Goal: Obtain resource: Download file/media

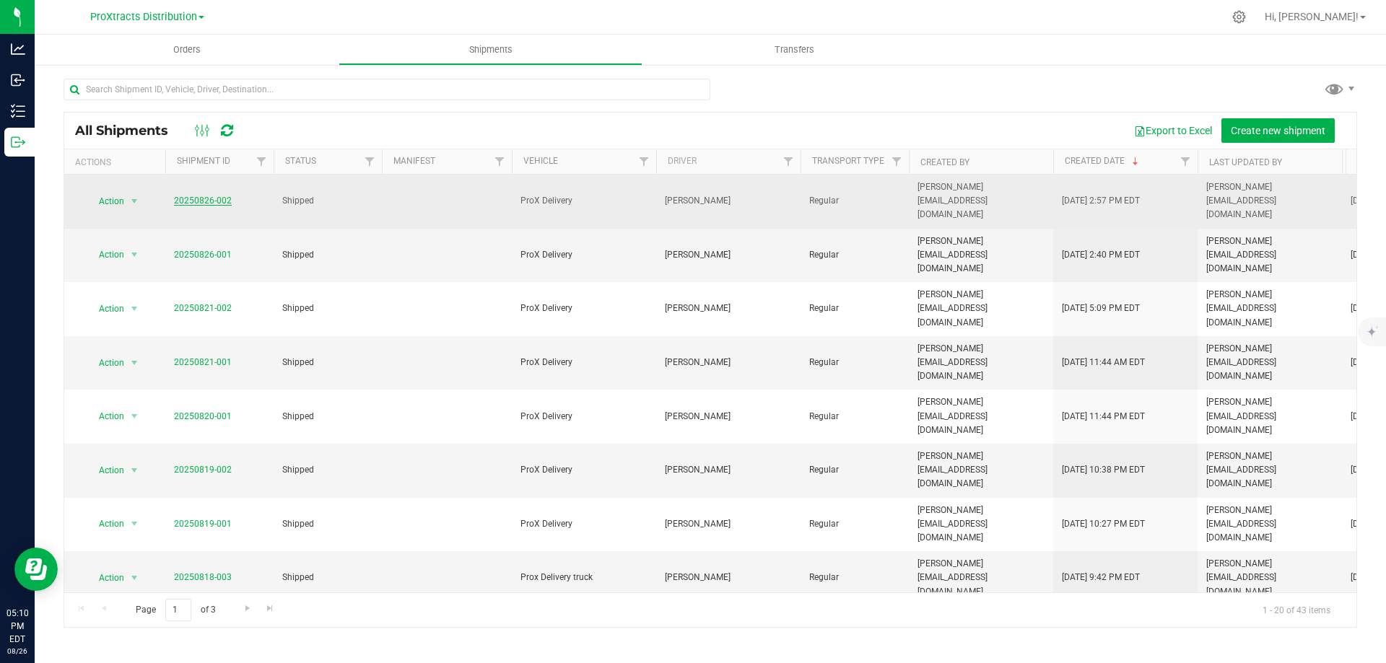
click at [178, 196] on link "20250826-002" at bounding box center [203, 201] width 58 height 10
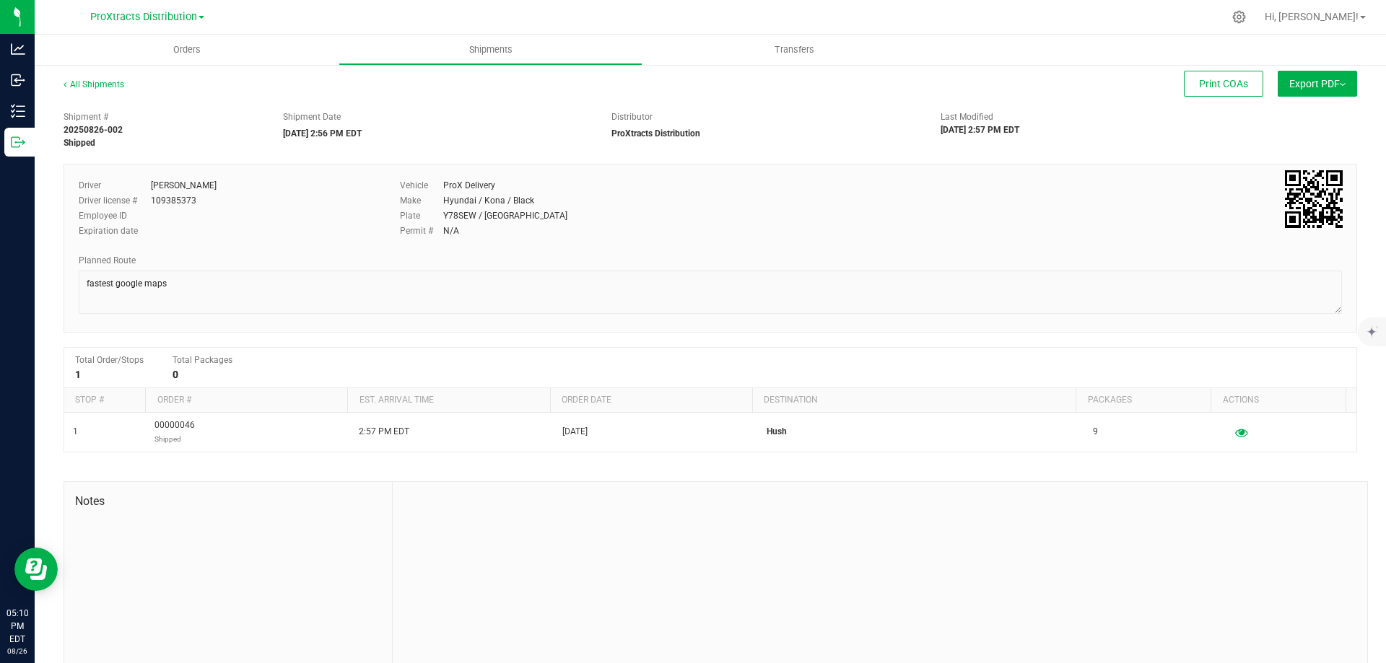
click at [1327, 91] on button "Export PDF" at bounding box center [1317, 84] width 79 height 26
click at [1327, 115] on span "Manifest by Package ID" at bounding box center [1296, 115] width 92 height 10
click at [1325, 84] on span "Export PDF" at bounding box center [1317, 84] width 56 height 12
click at [1323, 111] on span "Manifest by Package ID" at bounding box center [1296, 115] width 92 height 10
click at [1327, 91] on button "Export PDF" at bounding box center [1317, 84] width 79 height 26
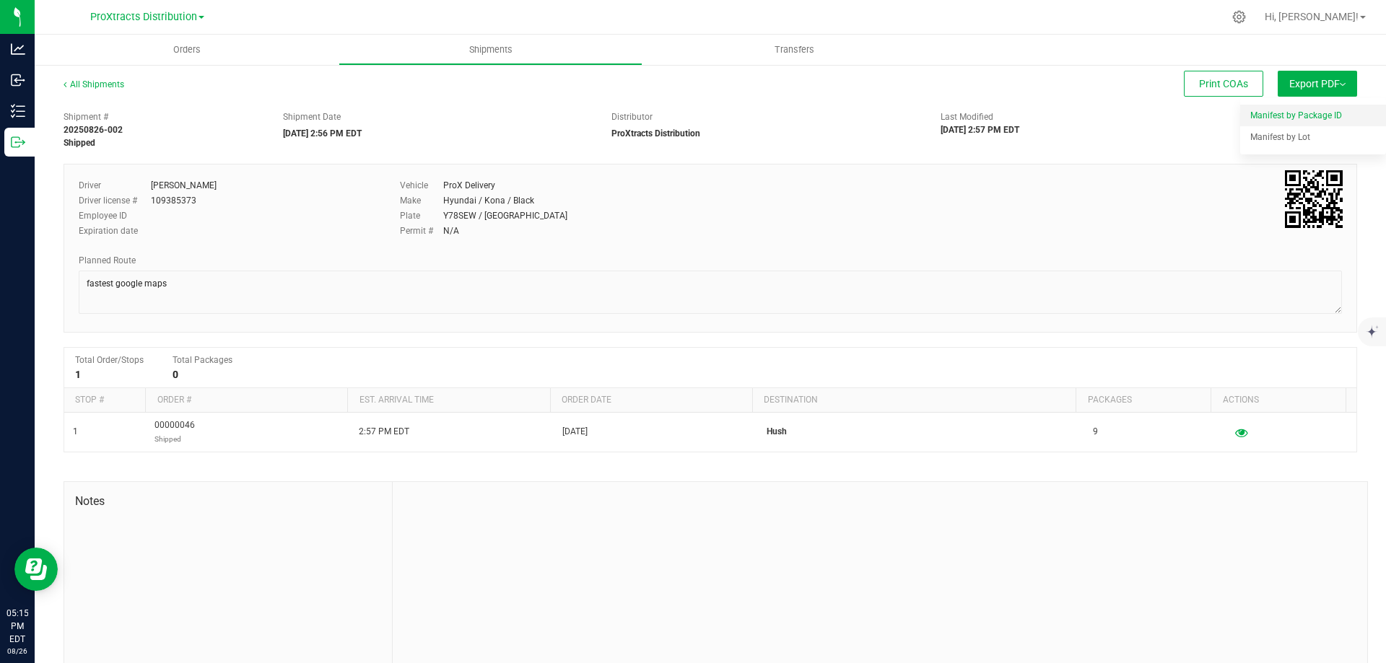
click at [1318, 115] on span "Manifest by Package ID" at bounding box center [1296, 115] width 92 height 10
click at [113, 85] on link "All Shipments" at bounding box center [94, 84] width 61 height 10
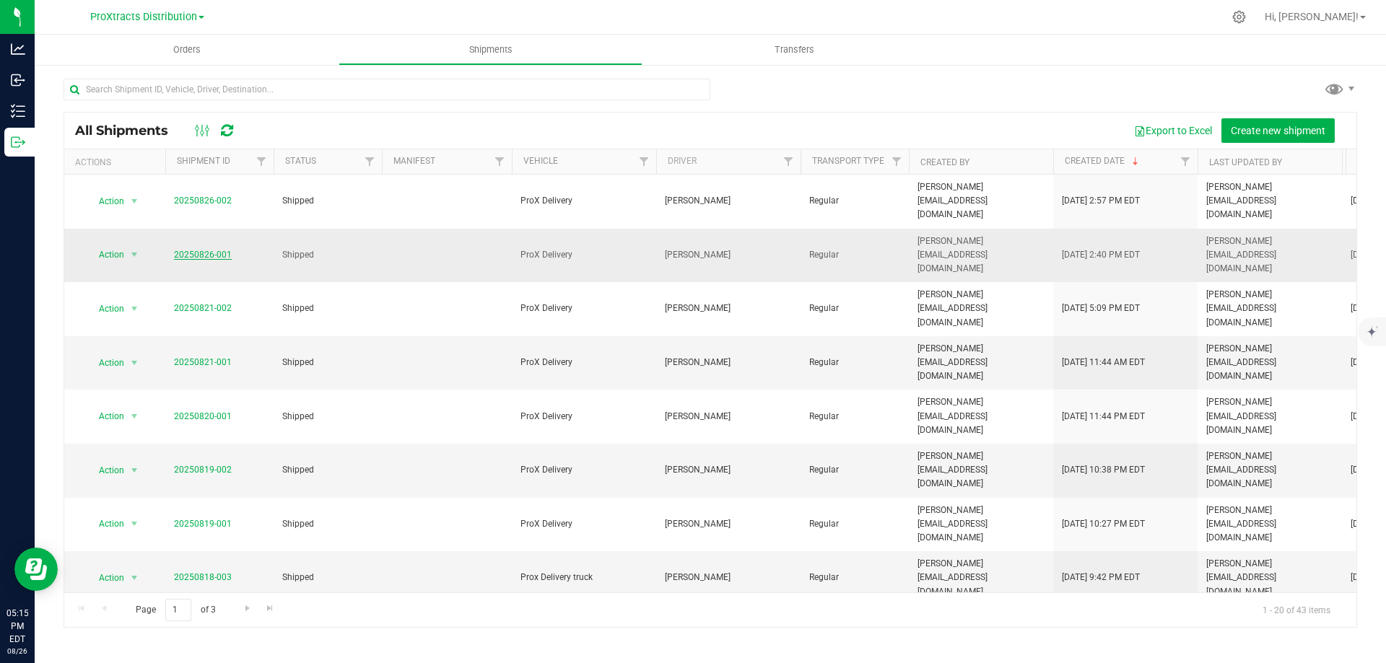
click at [211, 250] on link "20250826-001" at bounding box center [203, 255] width 58 height 10
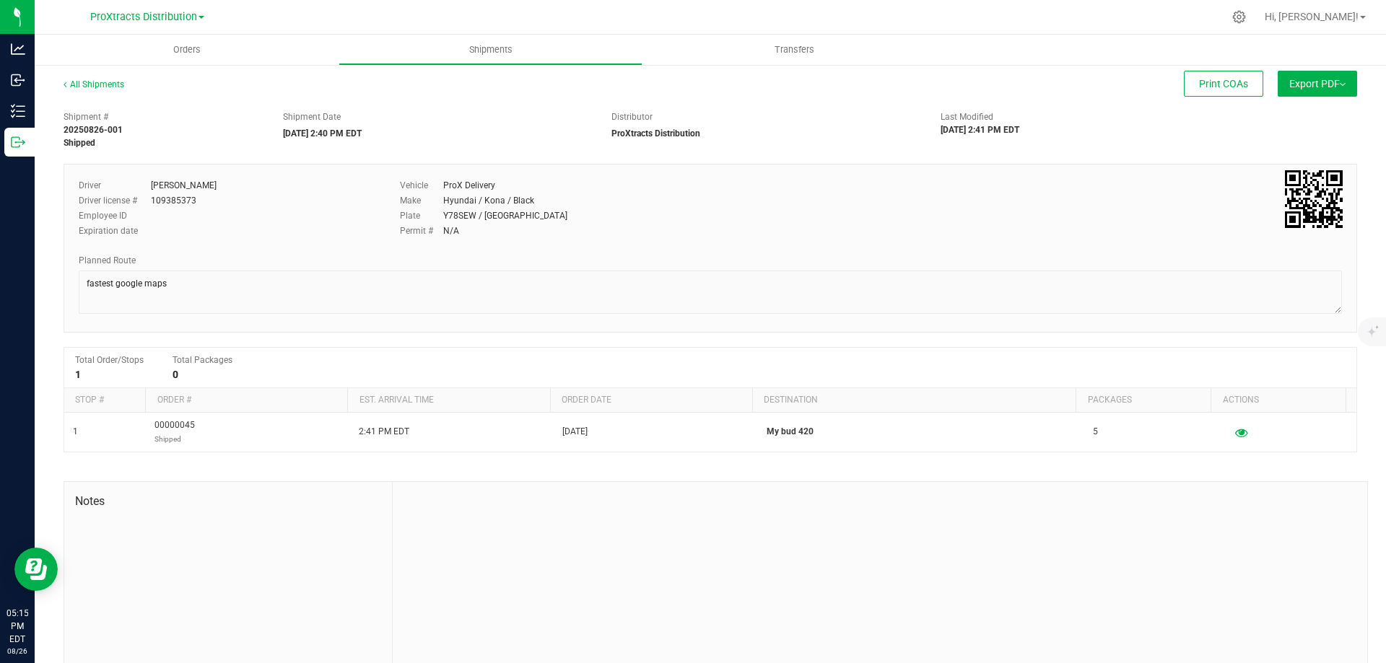
click at [1327, 75] on button "Export PDF" at bounding box center [1317, 84] width 79 height 26
click at [1309, 116] on span "Manifest by Package ID" at bounding box center [1296, 115] width 92 height 10
click at [1333, 80] on span "Export PDF" at bounding box center [1317, 84] width 56 height 12
click at [86, 82] on link "All Shipments" at bounding box center [94, 84] width 61 height 10
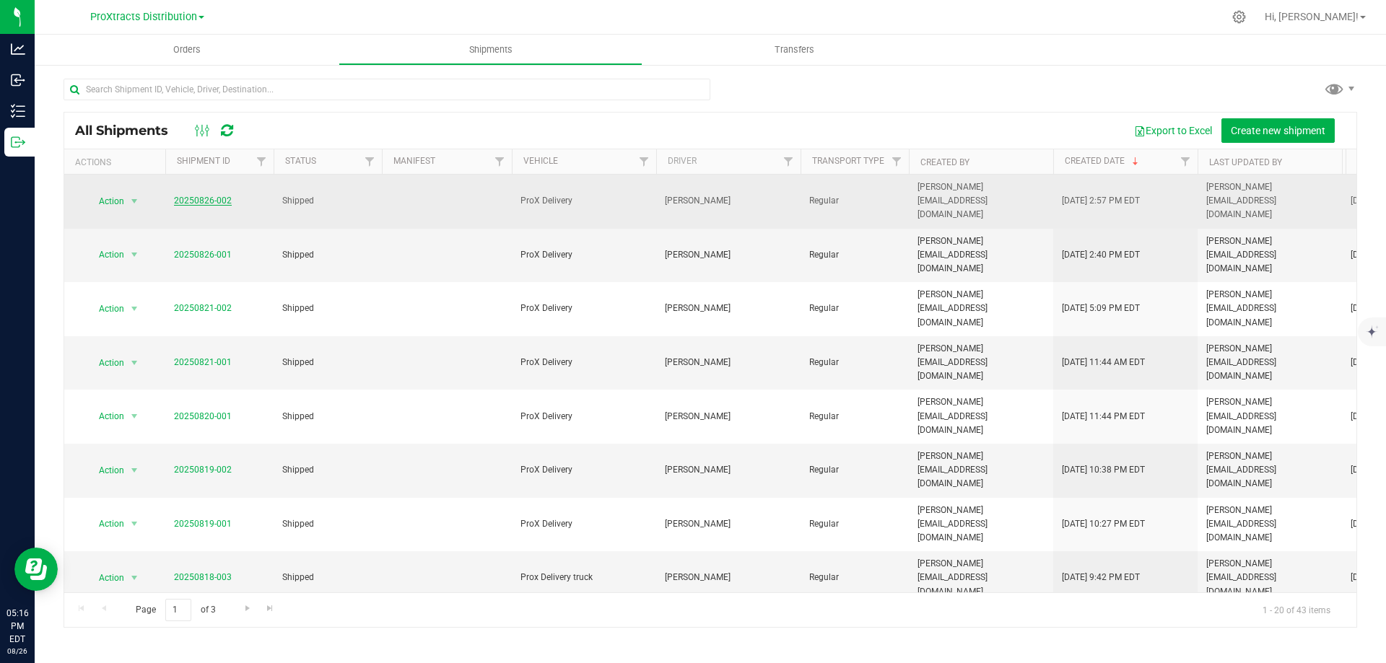
click at [224, 196] on link "20250826-002" at bounding box center [203, 201] width 58 height 10
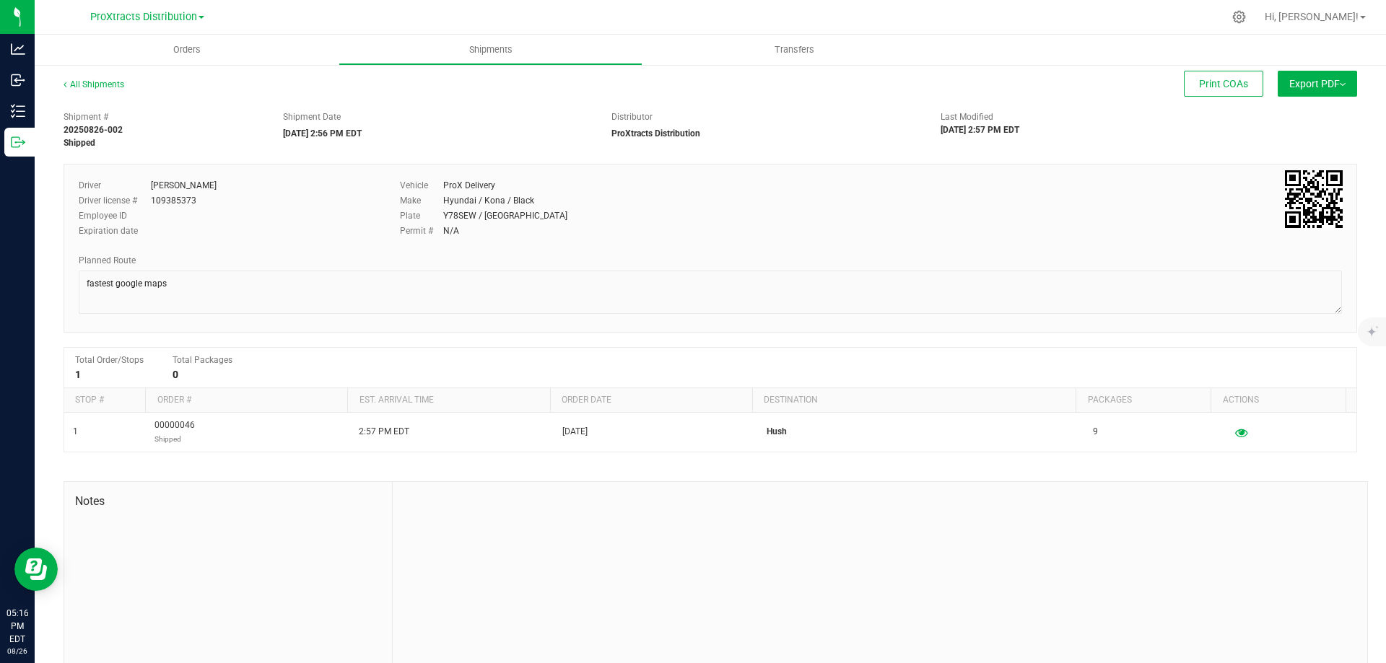
click at [1302, 80] on span "Export PDF" at bounding box center [1317, 84] width 56 height 12
click at [1309, 113] on span "Manifest by Package ID" at bounding box center [1296, 115] width 92 height 10
click at [1300, 86] on span "Export PDF" at bounding box center [1317, 84] width 56 height 12
click at [1284, 121] on span "Manifest by Package ID" at bounding box center [1296, 115] width 92 height 10
click at [1337, 87] on button "Export PDF" at bounding box center [1317, 84] width 79 height 26
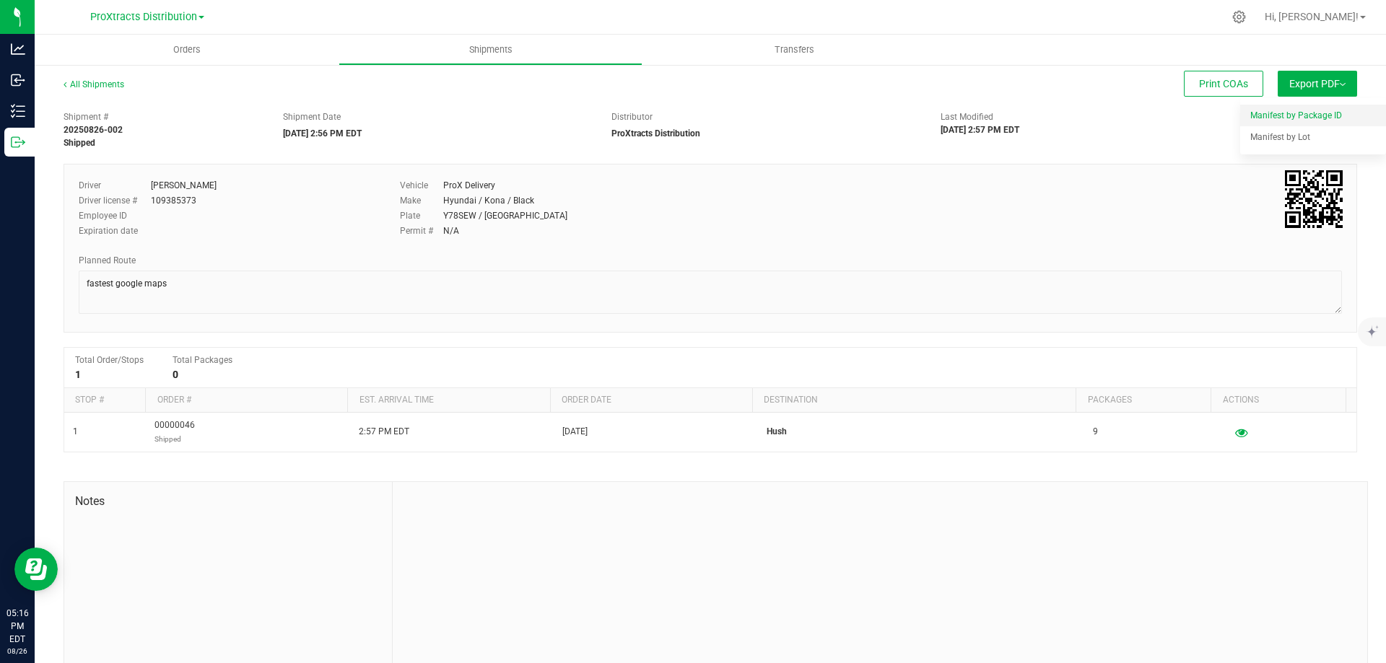
click at [1326, 117] on span "Manifest by Package ID" at bounding box center [1296, 115] width 92 height 10
click at [1314, 91] on button "Export PDF" at bounding box center [1317, 84] width 79 height 26
click at [1314, 116] on span "Manifest by Package ID" at bounding box center [1296, 115] width 92 height 10
click at [1299, 84] on span "Export PDF" at bounding box center [1317, 84] width 56 height 12
click at [1292, 138] on span "Manifest by Lot" at bounding box center [1280, 137] width 60 height 10
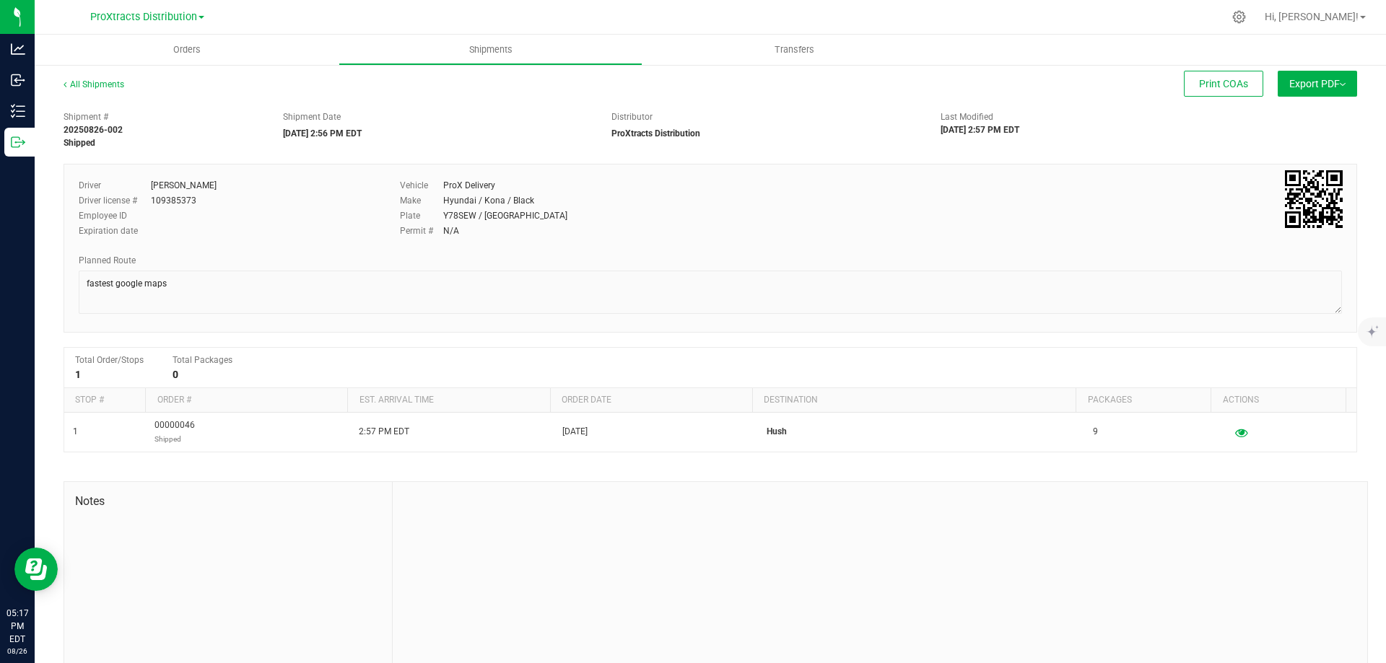
click at [1309, 88] on span "Export PDF" at bounding box center [1317, 84] width 56 height 12
click at [1312, 135] on div "Manifest by Lot" at bounding box center [1316, 137] width 133 height 10
click at [1296, 82] on span "Export PDF" at bounding box center [1317, 84] width 56 height 12
click at [1296, 108] on li "Manifest by Package ID" at bounding box center [1313, 116] width 146 height 22
click at [1310, 83] on span "Export PDF" at bounding box center [1317, 84] width 56 height 12
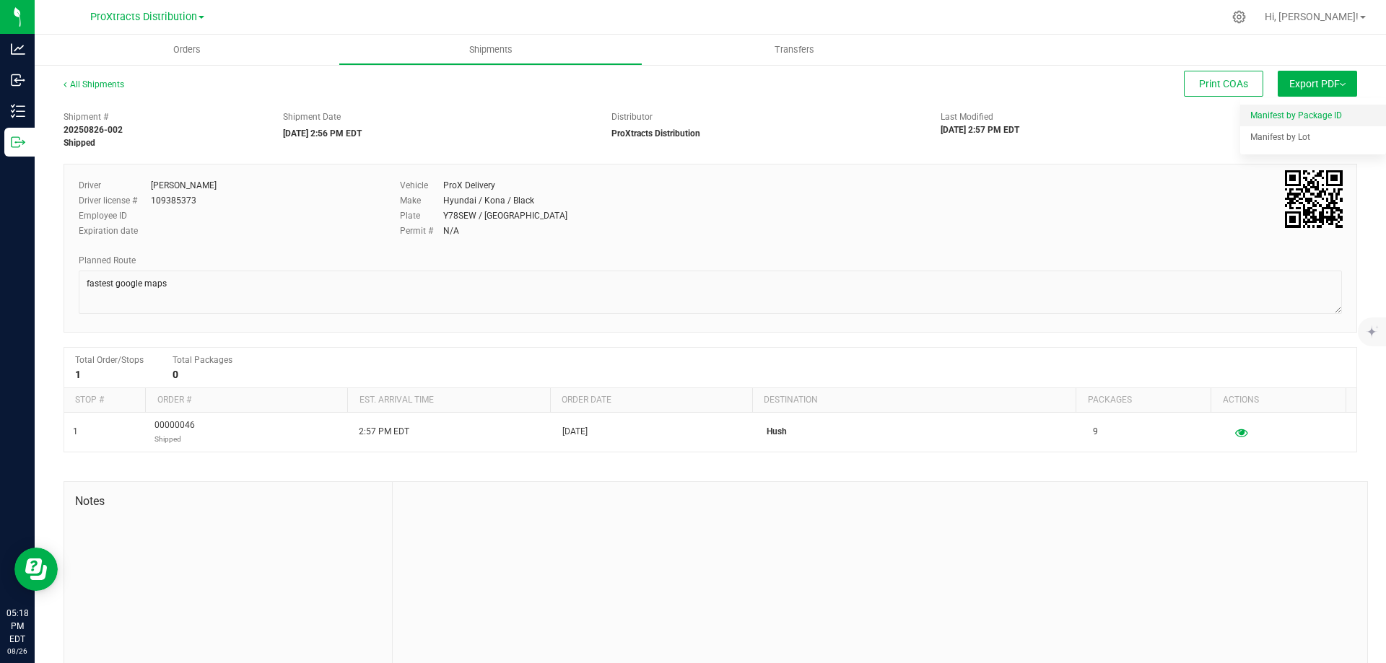
click at [1303, 111] on span "Manifest by Package ID" at bounding box center [1296, 115] width 92 height 10
click at [1312, 74] on button "Export PDF" at bounding box center [1317, 84] width 79 height 26
click at [1283, 118] on span "Manifest by Package ID" at bounding box center [1296, 115] width 92 height 10
click at [1309, 84] on span "Export PDF" at bounding box center [1317, 84] width 56 height 12
click at [1294, 134] on span "Manifest by Lot" at bounding box center [1280, 137] width 60 height 10
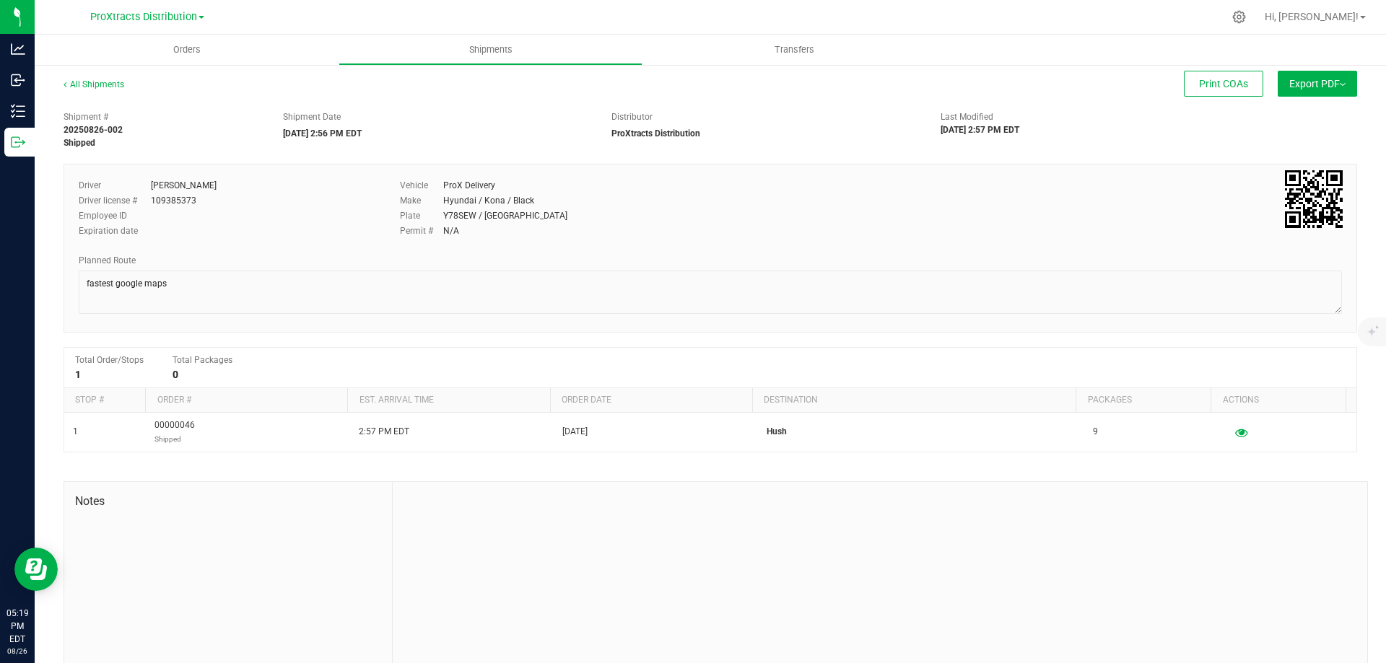
click at [1339, 79] on button "Export PDF" at bounding box center [1317, 84] width 79 height 26
click at [1330, 87] on span "Export PDF" at bounding box center [1317, 84] width 56 height 12
click at [1310, 113] on span "Manifest by Package ID" at bounding box center [1296, 115] width 92 height 10
click at [1302, 80] on span "Export PDF" at bounding box center [1317, 84] width 56 height 12
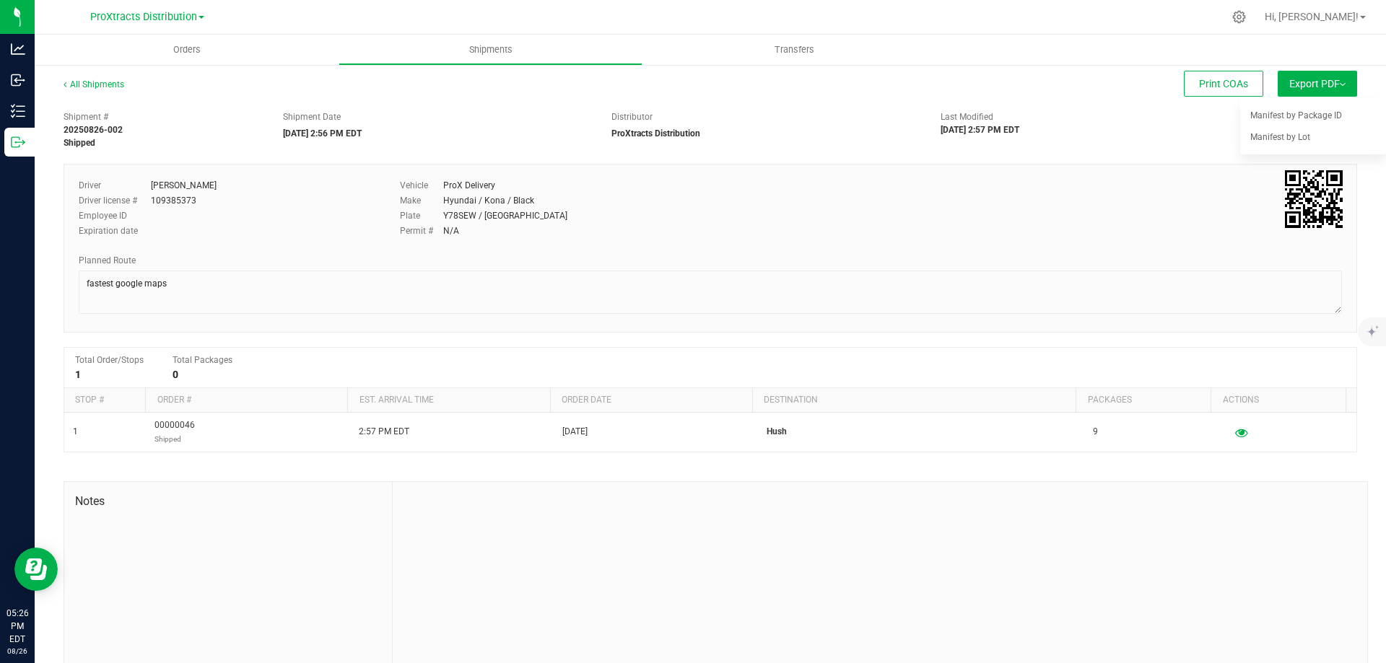
click at [1294, 144] on li "Manifest by Lot" at bounding box center [1313, 137] width 146 height 22
click at [1312, 82] on span "Export PDF" at bounding box center [1317, 84] width 56 height 12
click at [1309, 109] on li "Manifest by Package ID" at bounding box center [1313, 116] width 146 height 22
click at [87, 87] on link "All Shipments" at bounding box center [94, 84] width 61 height 10
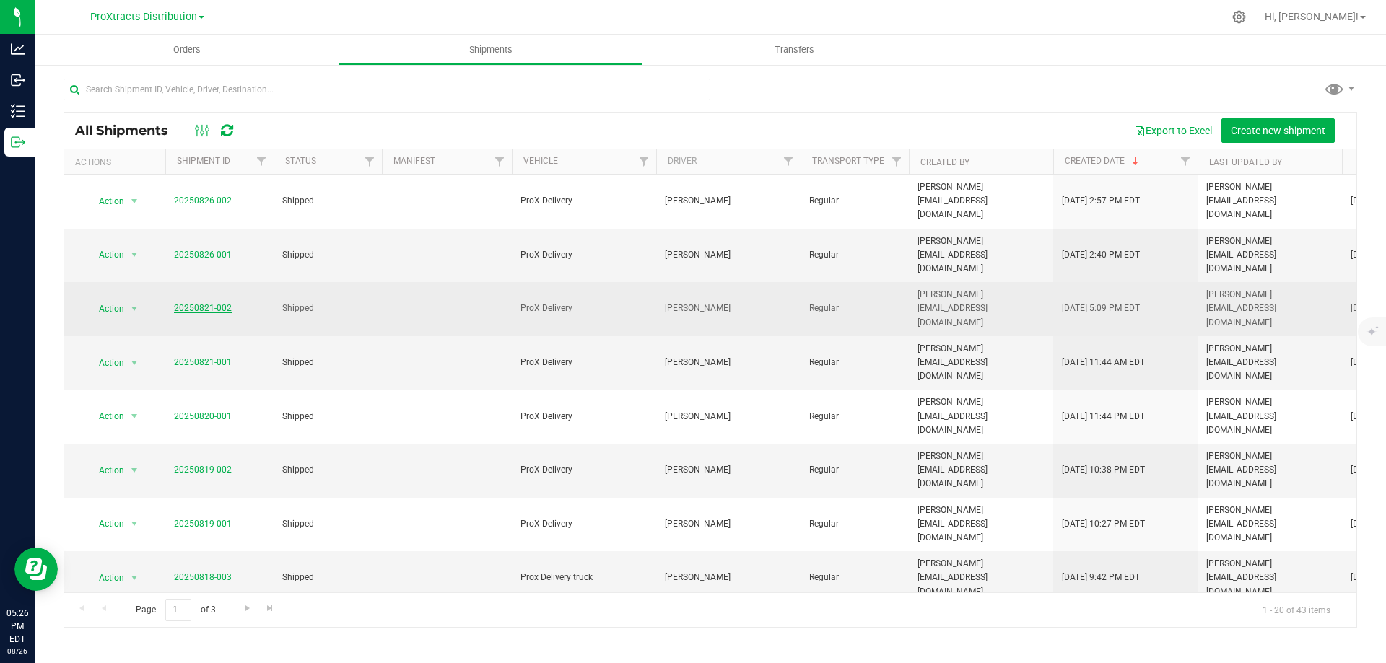
click at [181, 303] on link "20250821-002" at bounding box center [203, 308] width 58 height 10
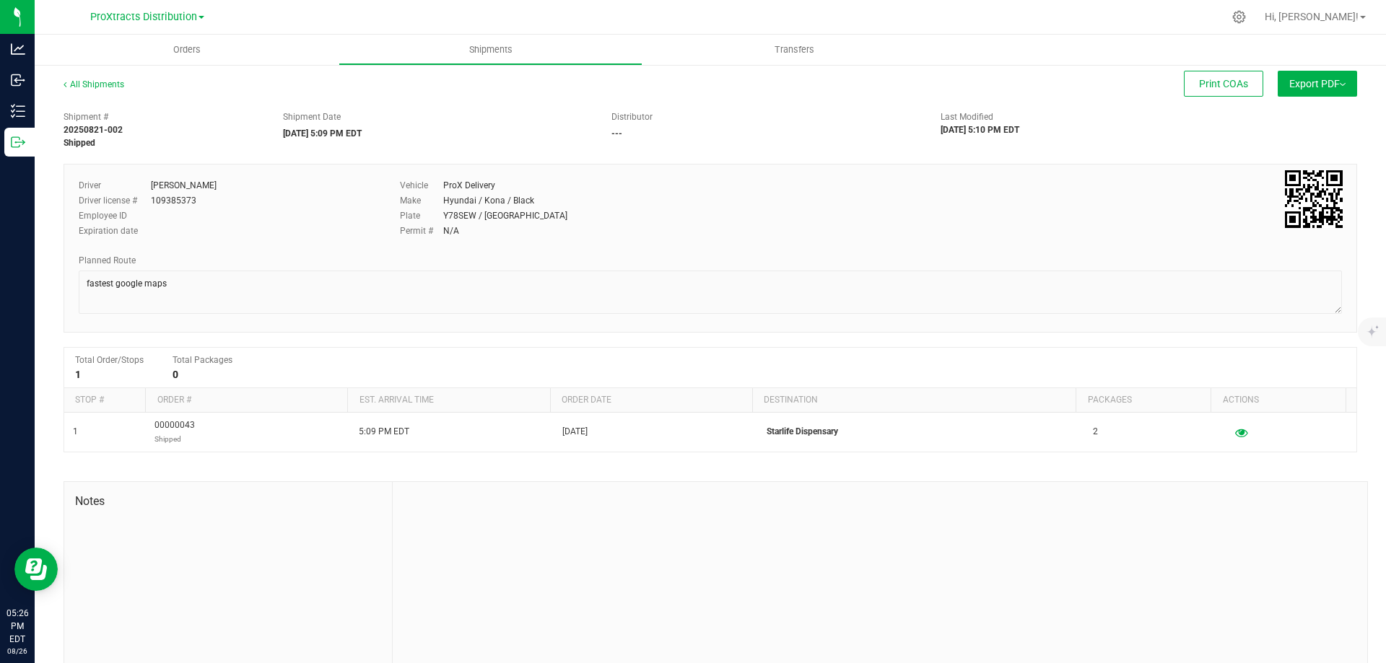
click at [1320, 82] on span "Export PDF" at bounding box center [1317, 84] width 56 height 12
click at [1317, 118] on span "Manifest by Package ID" at bounding box center [1296, 115] width 92 height 10
click at [1338, 89] on button "Export PDF" at bounding box center [1317, 84] width 79 height 26
click at [1314, 112] on span "Manifest by Package ID" at bounding box center [1296, 115] width 92 height 10
click at [1295, 87] on span "Export PDF" at bounding box center [1317, 84] width 56 height 12
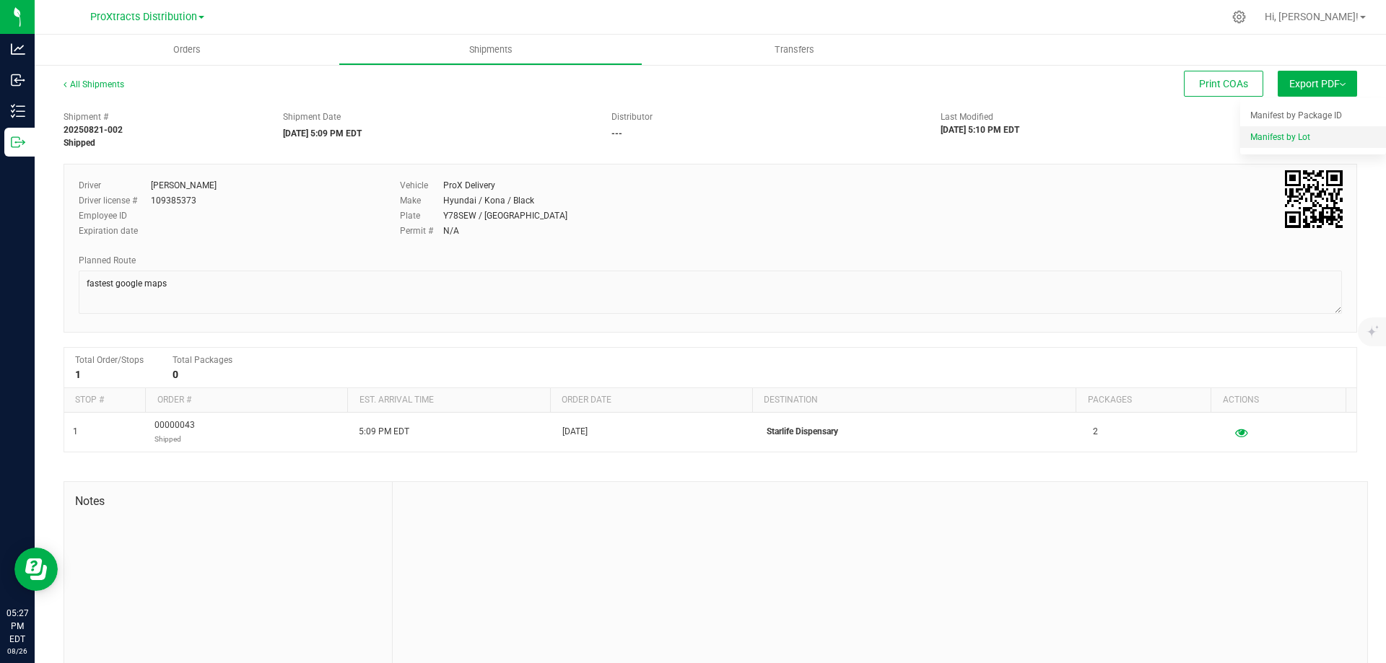
click at [1301, 139] on div "Manifest by Lot" at bounding box center [1316, 137] width 133 height 10
click at [1331, 87] on span "Export PDF" at bounding box center [1317, 84] width 56 height 12
click at [1285, 136] on span "Manifest by Lot" at bounding box center [1280, 137] width 60 height 10
click at [1351, 84] on div "All Shipments Print COAs Export PDF Manifest by Package ID Manifest by Lot Stan…" at bounding box center [710, 377] width 1351 height 627
click at [1327, 84] on span "Export PDF" at bounding box center [1317, 84] width 56 height 12
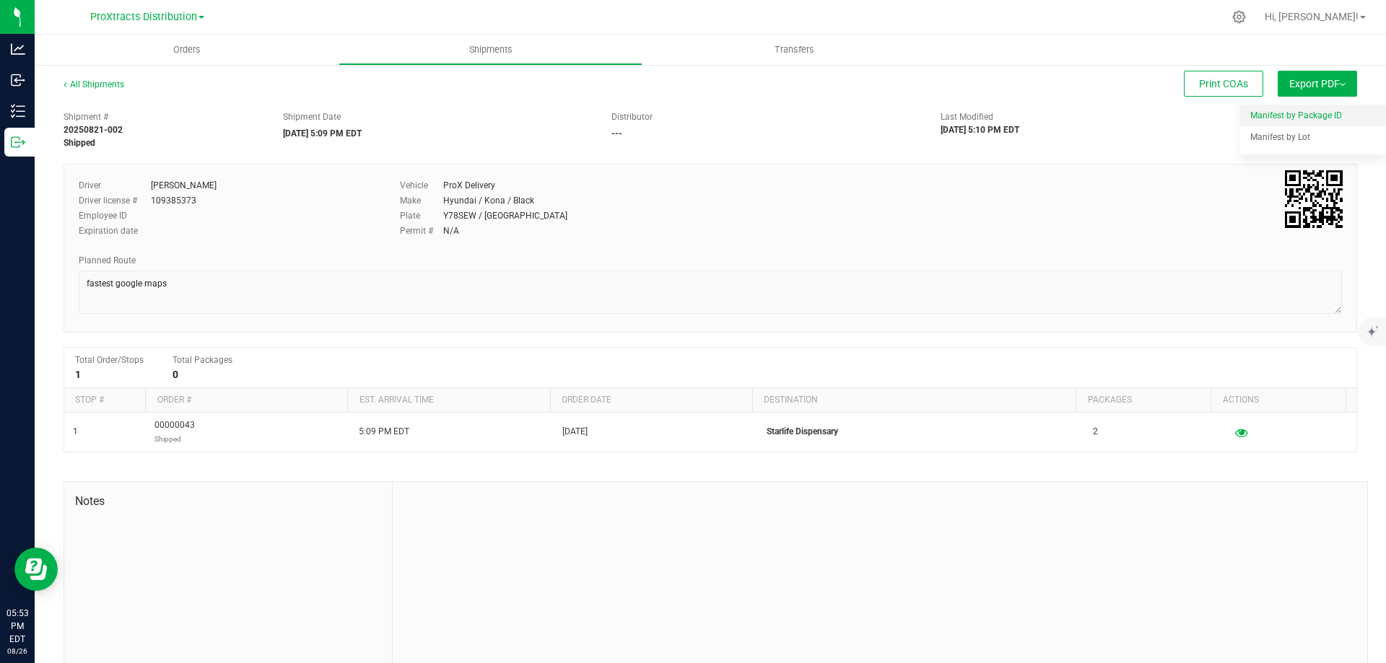
click at [1310, 113] on span "Manifest by Package ID" at bounding box center [1296, 115] width 92 height 10
click at [88, 79] on link "All Shipments" at bounding box center [94, 84] width 61 height 10
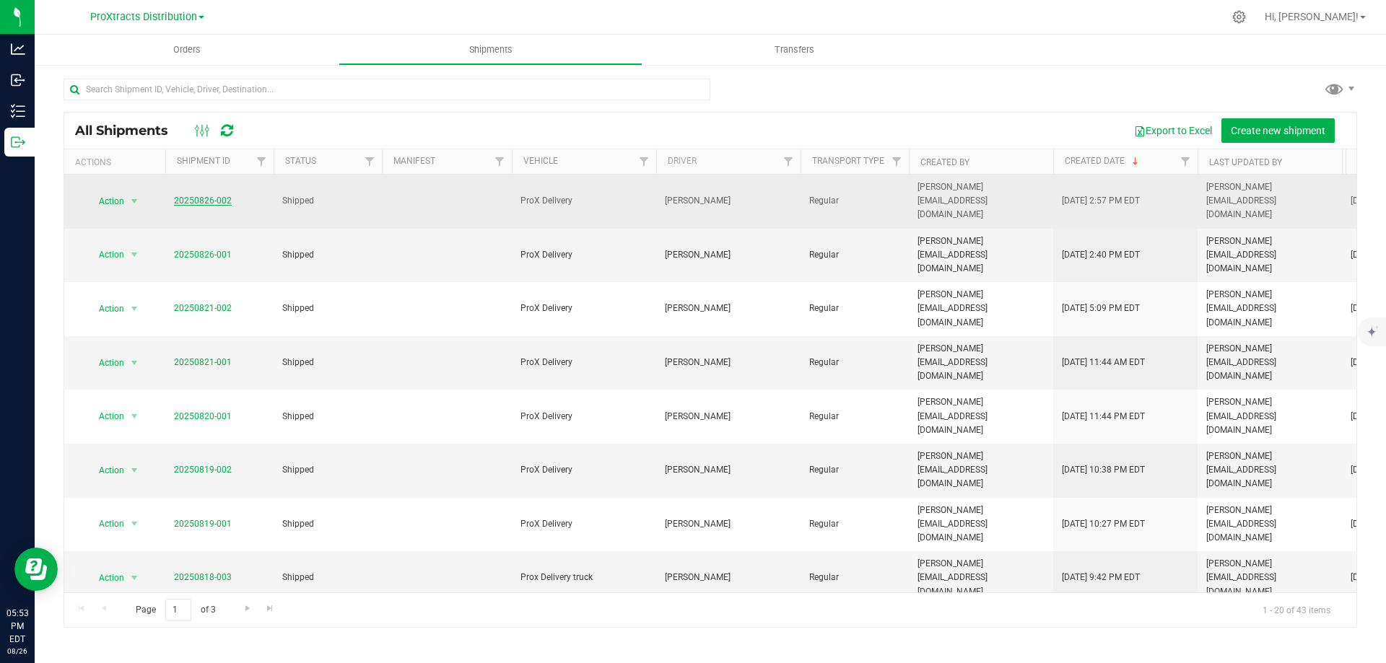
click at [196, 196] on link "20250826-002" at bounding box center [203, 201] width 58 height 10
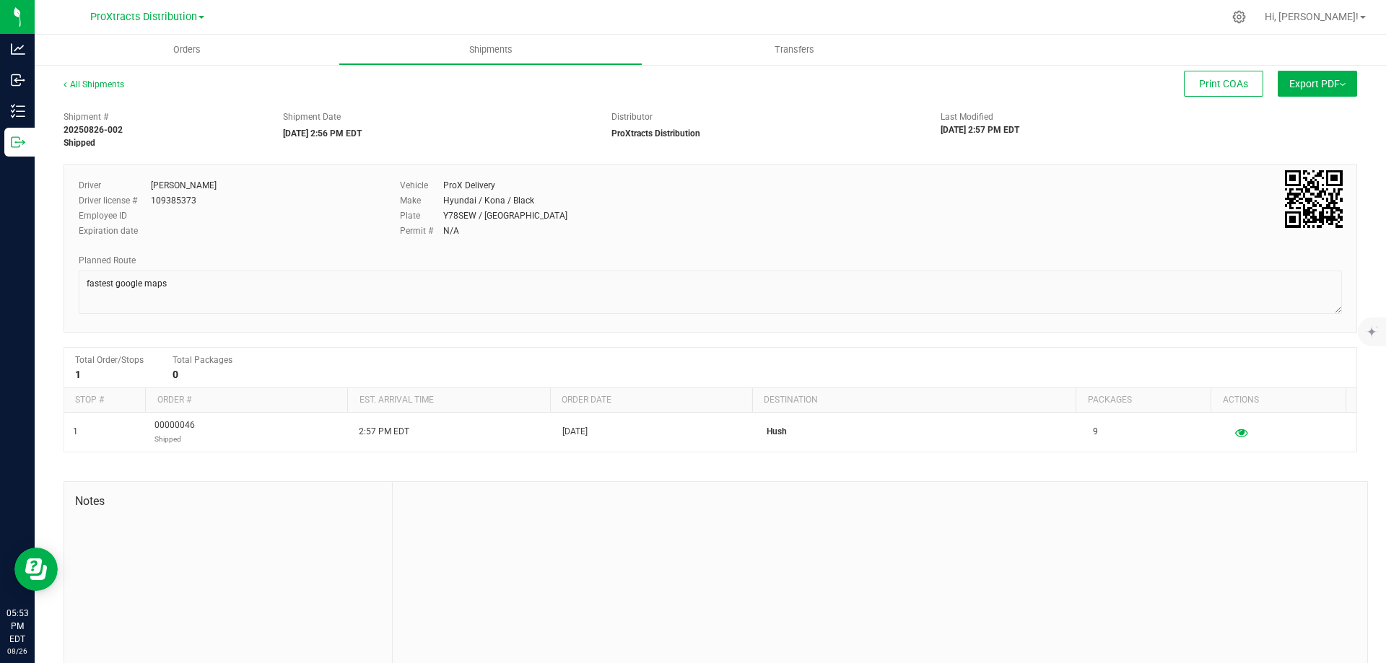
click at [1325, 86] on span "Export PDF" at bounding box center [1317, 84] width 56 height 12
click at [1296, 108] on li "Manifest by Package ID" at bounding box center [1313, 116] width 146 height 22
